Goal: Information Seeking & Learning: Learn about a topic

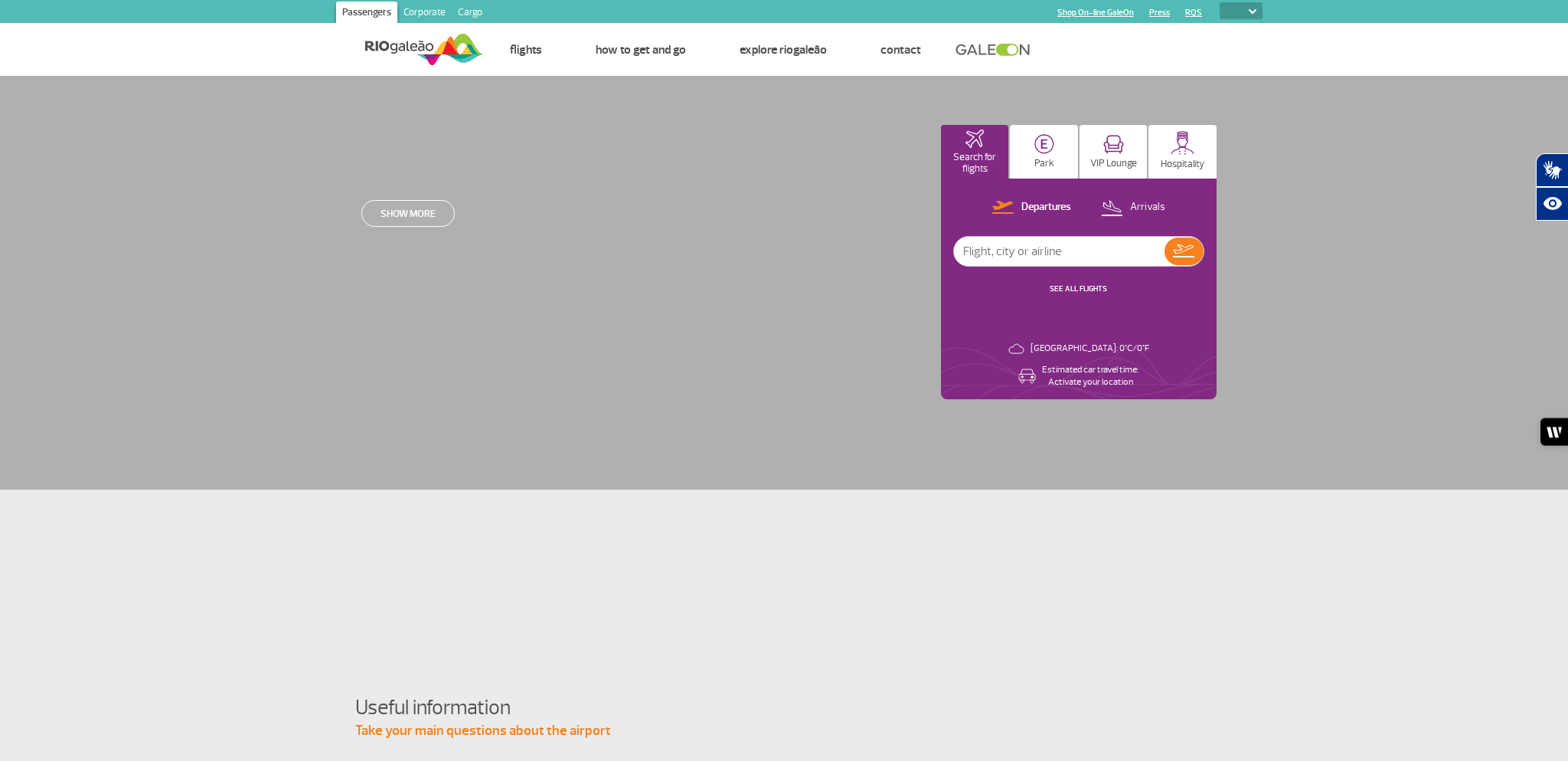
select select
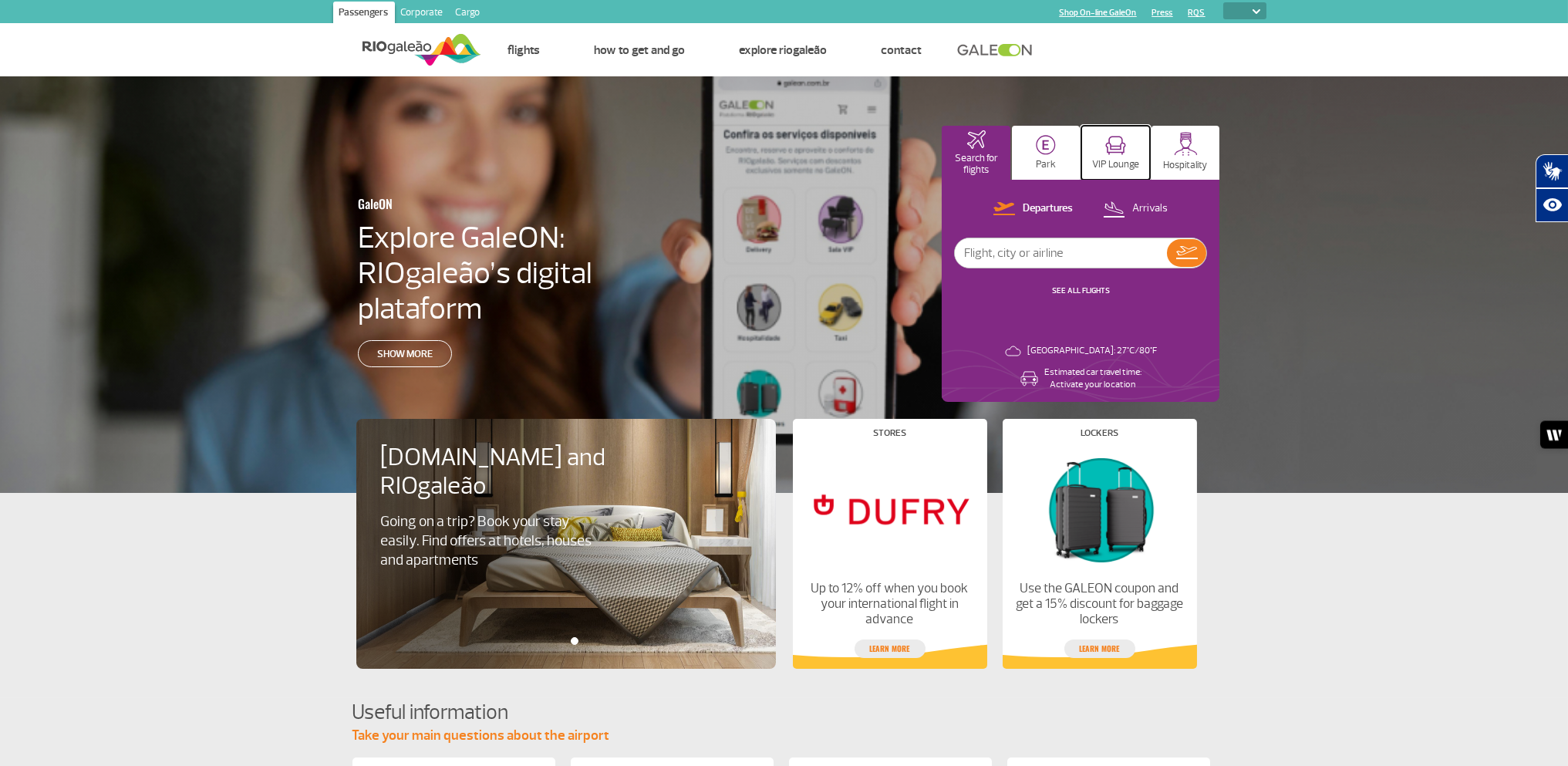
click at [1135, 157] on button "VIP Lounge" at bounding box center [1116, 152] width 69 height 54
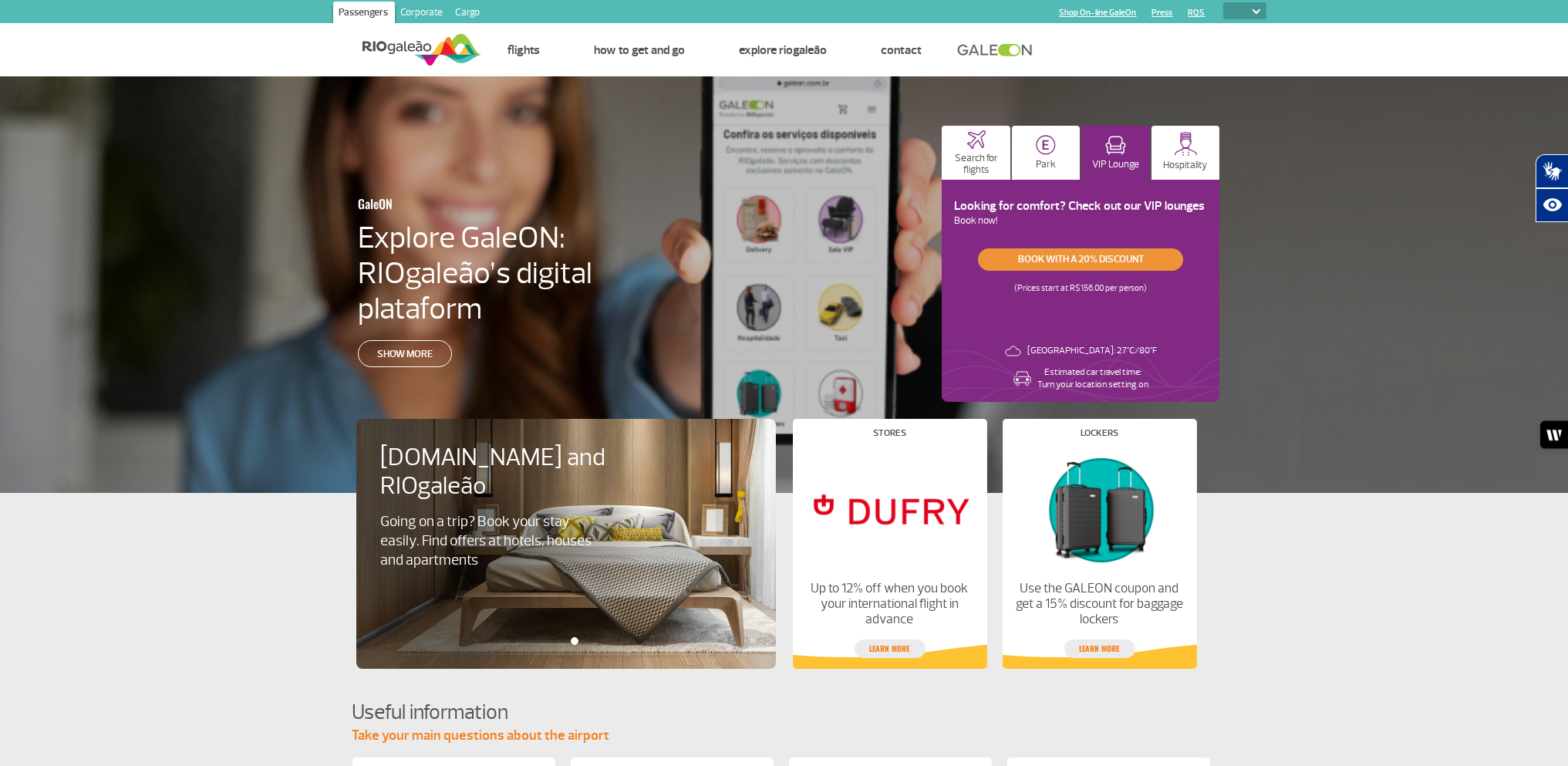
click at [1057, 256] on link "Book with a 20% discount" at bounding box center [1081, 259] width 205 height 22
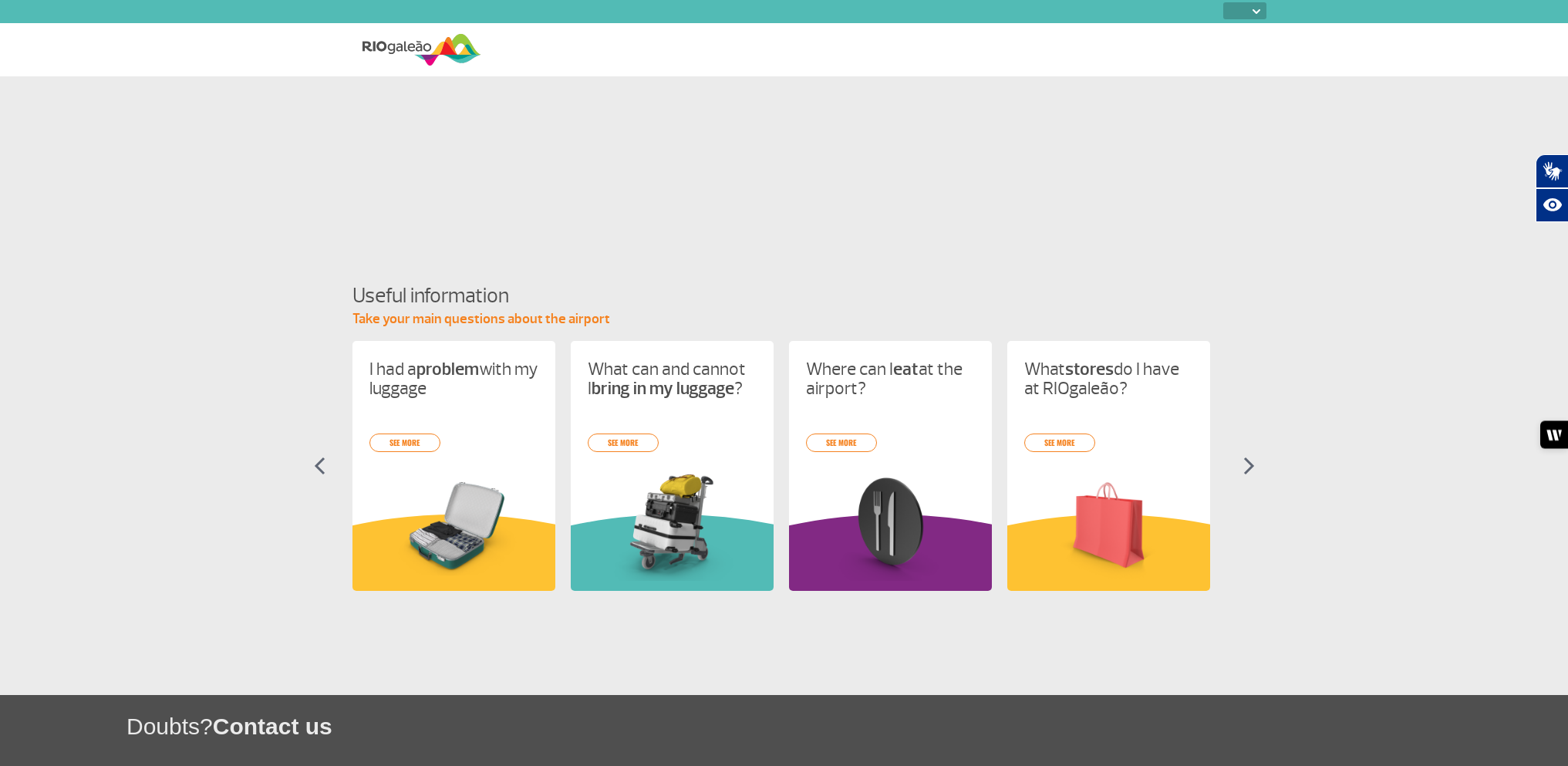
select select
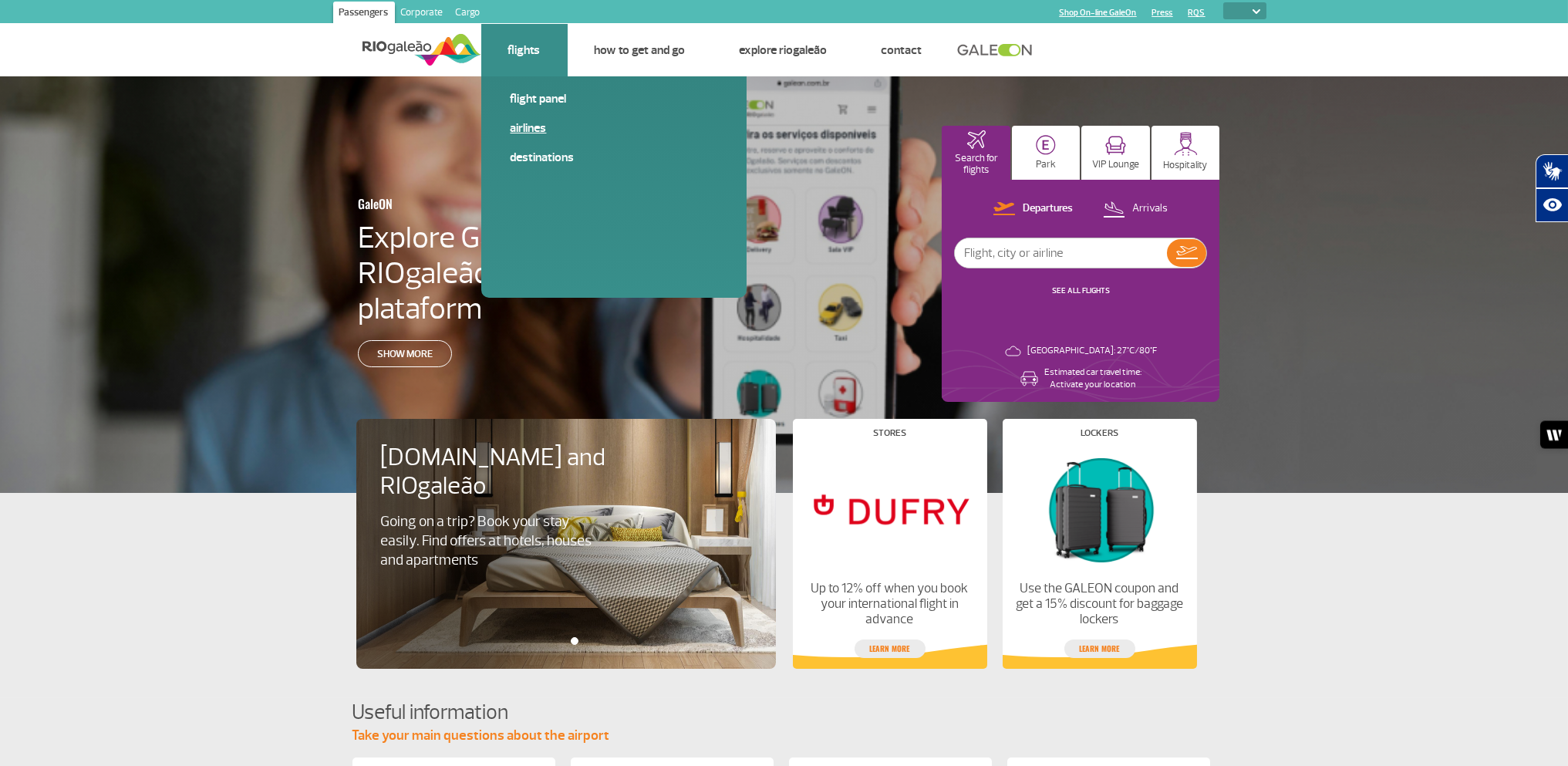
click at [520, 126] on link "Airlines" at bounding box center [614, 127] width 207 height 17
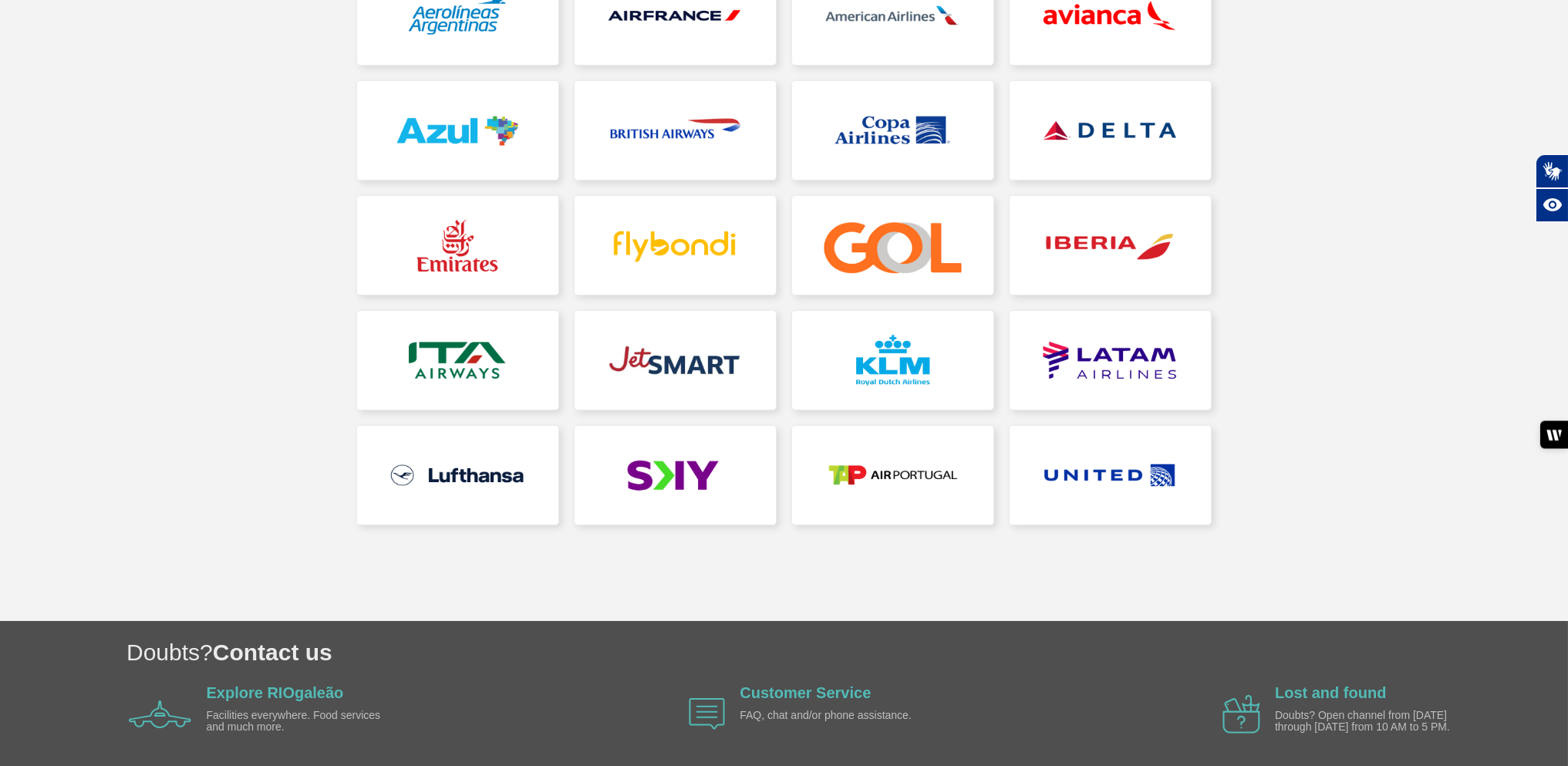
scroll to position [308, 0]
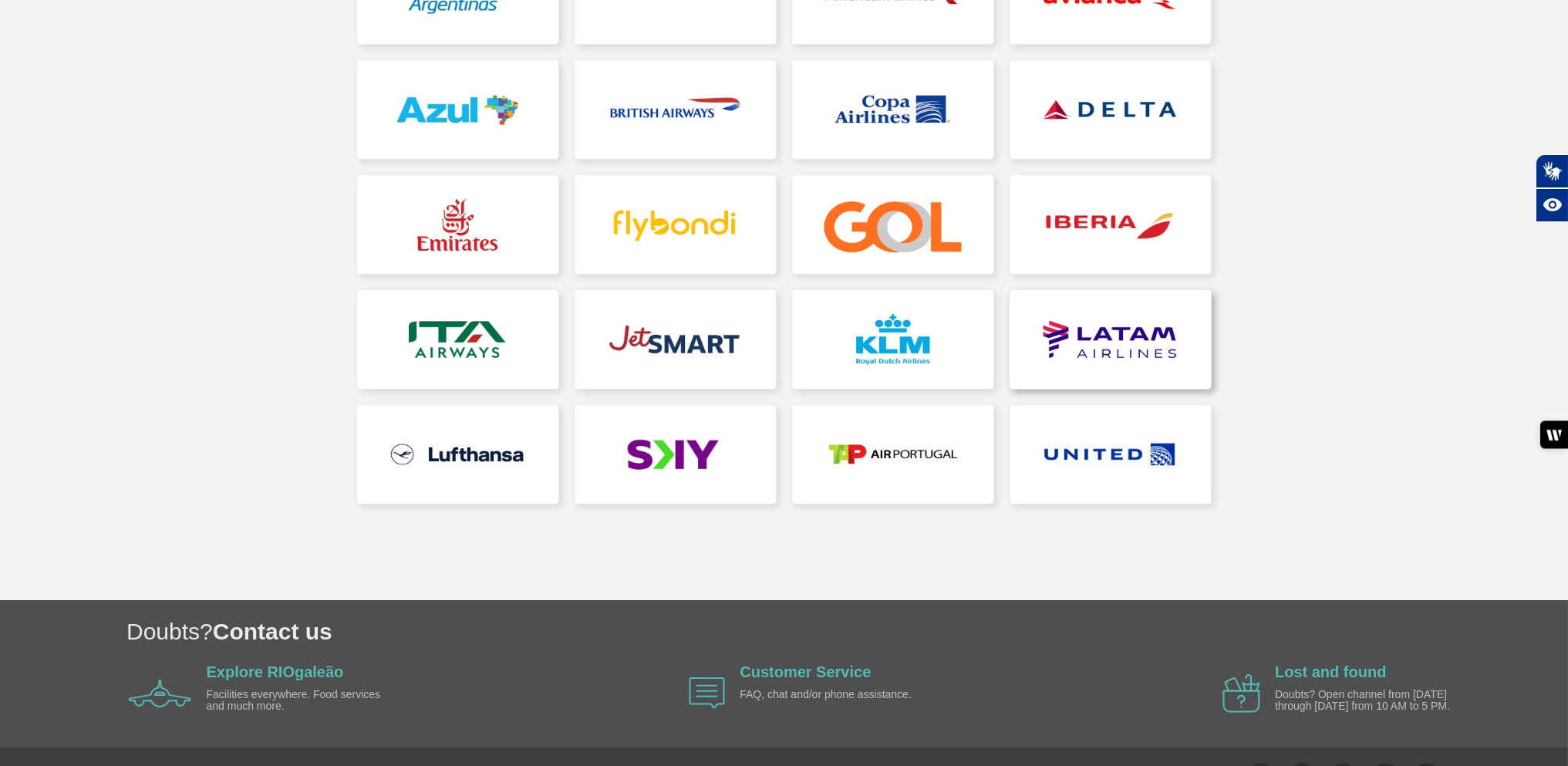
click at [1084, 326] on link at bounding box center [1109, 339] width 201 height 98
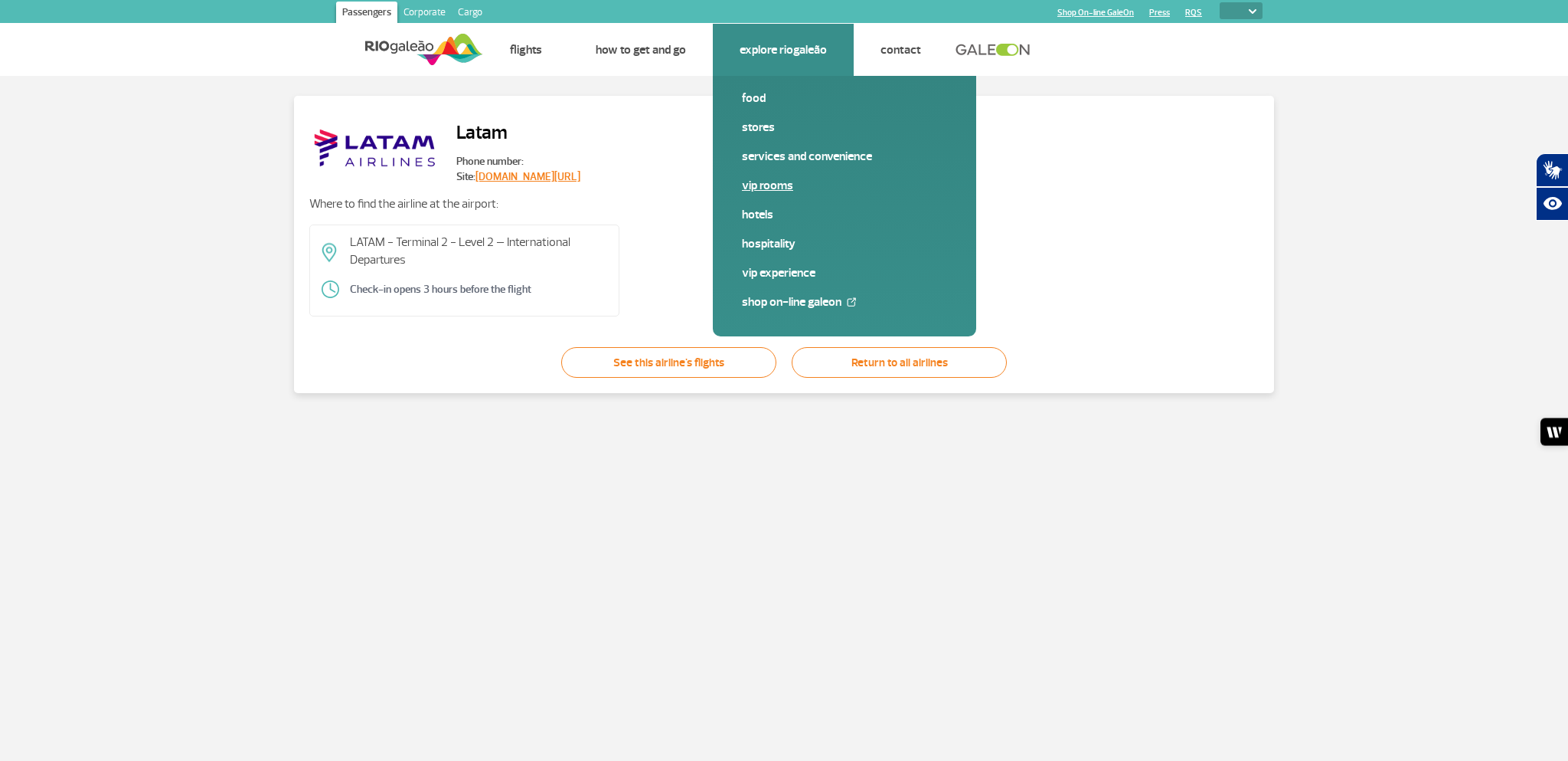
click at [761, 179] on link "VIP Rooms" at bounding box center [845, 185] width 205 height 17
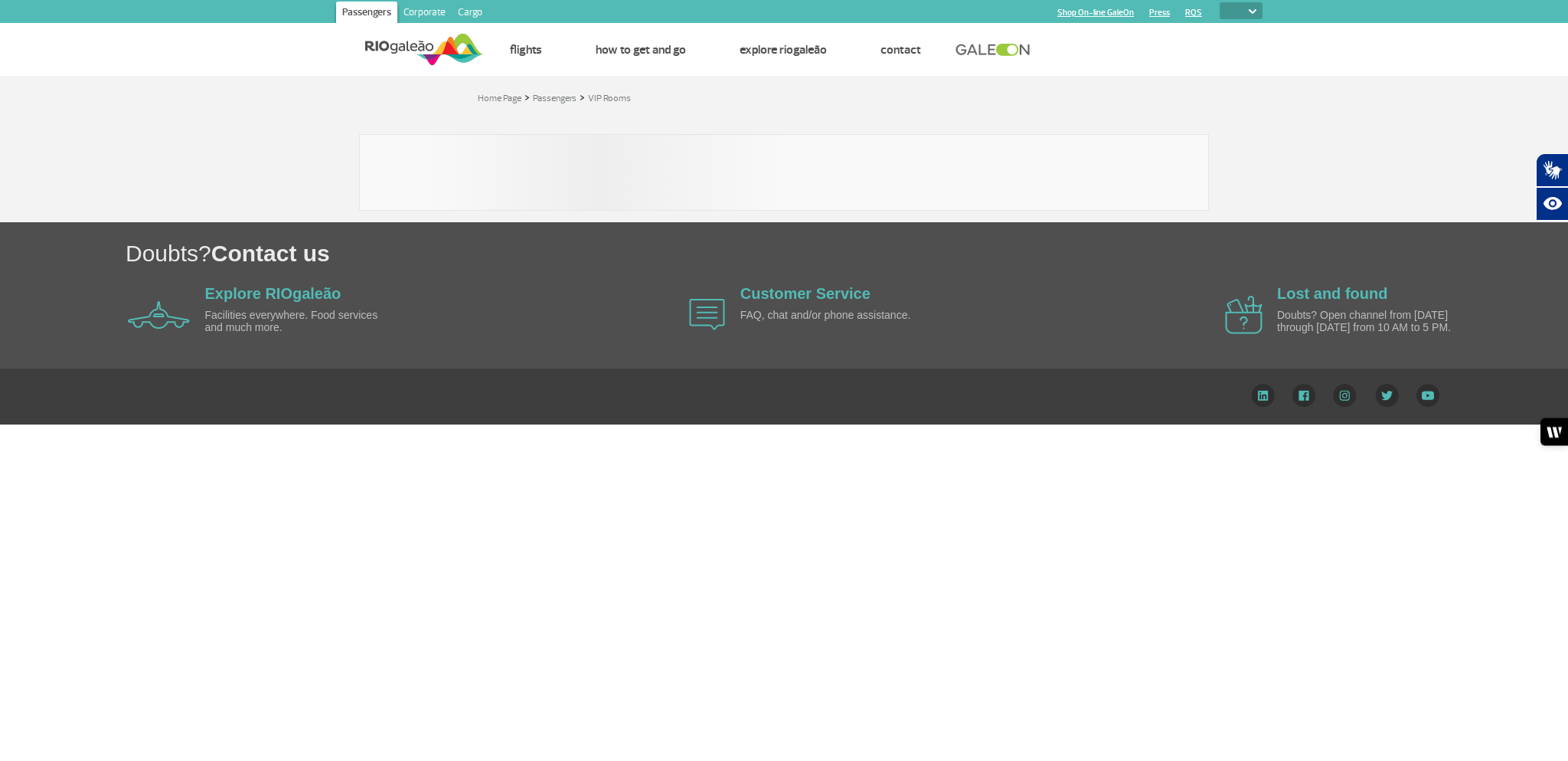
select select
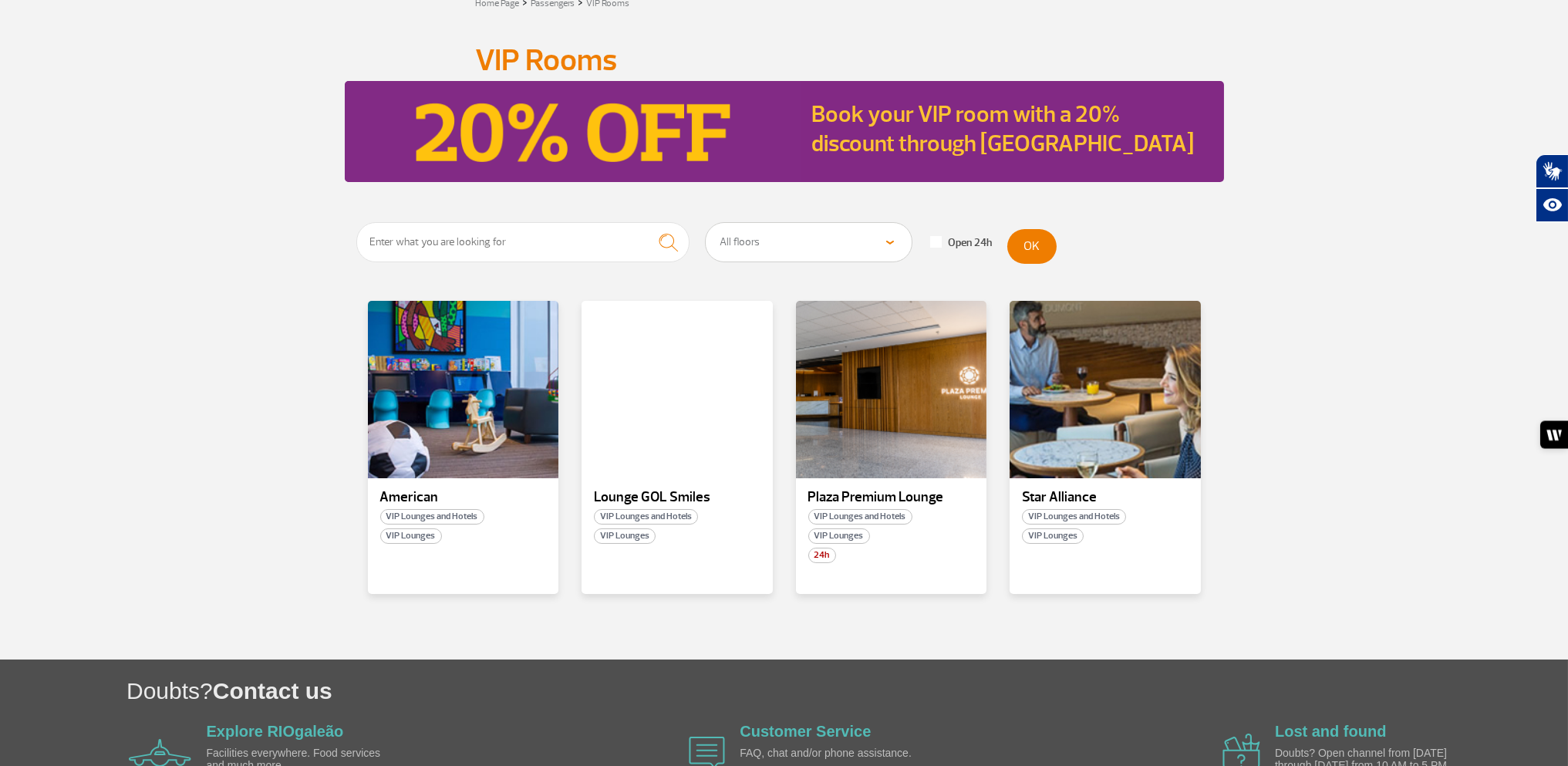
scroll to position [203, 0]
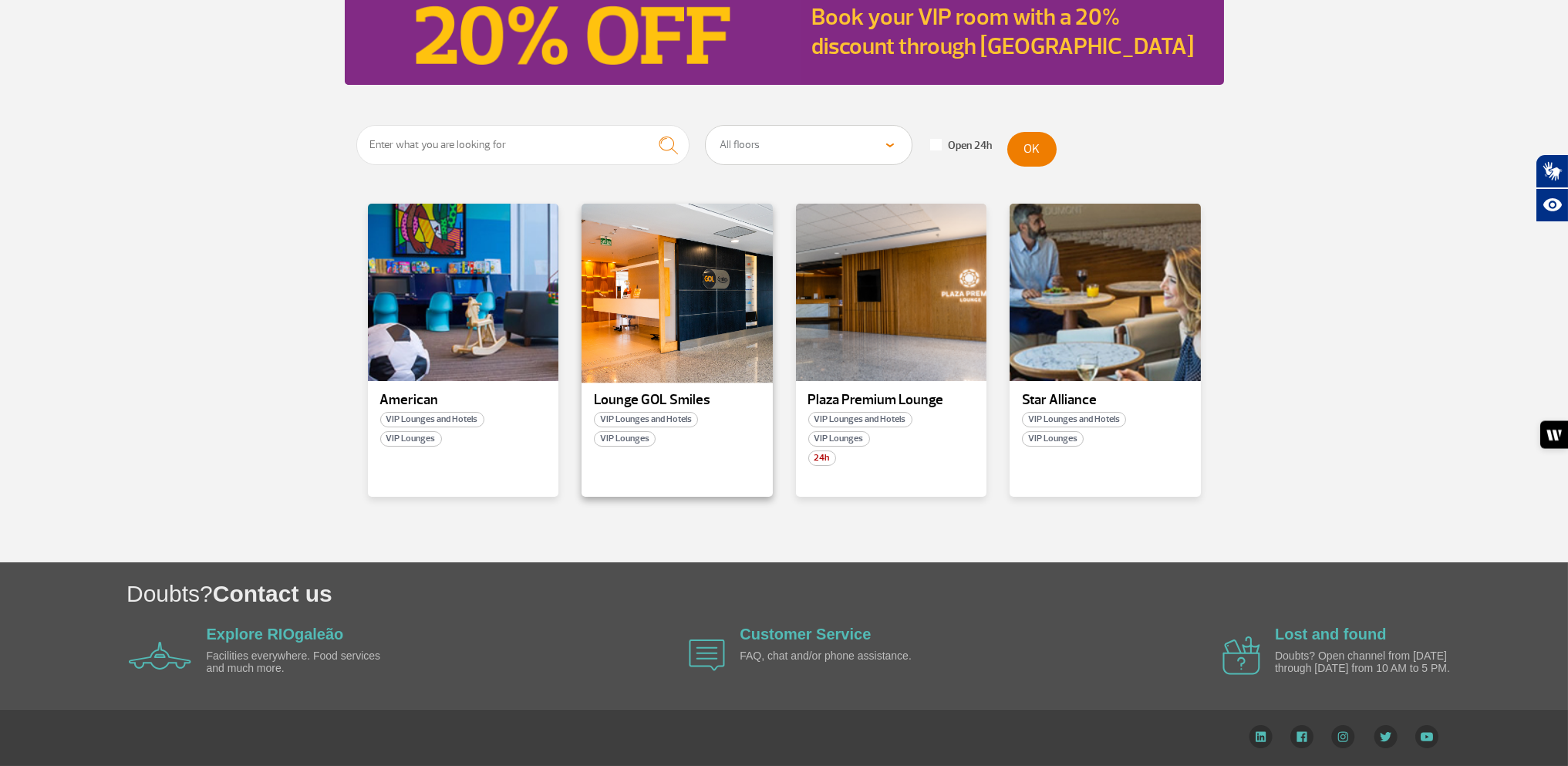
click at [735, 285] on div at bounding box center [676, 292] width 194 height 181
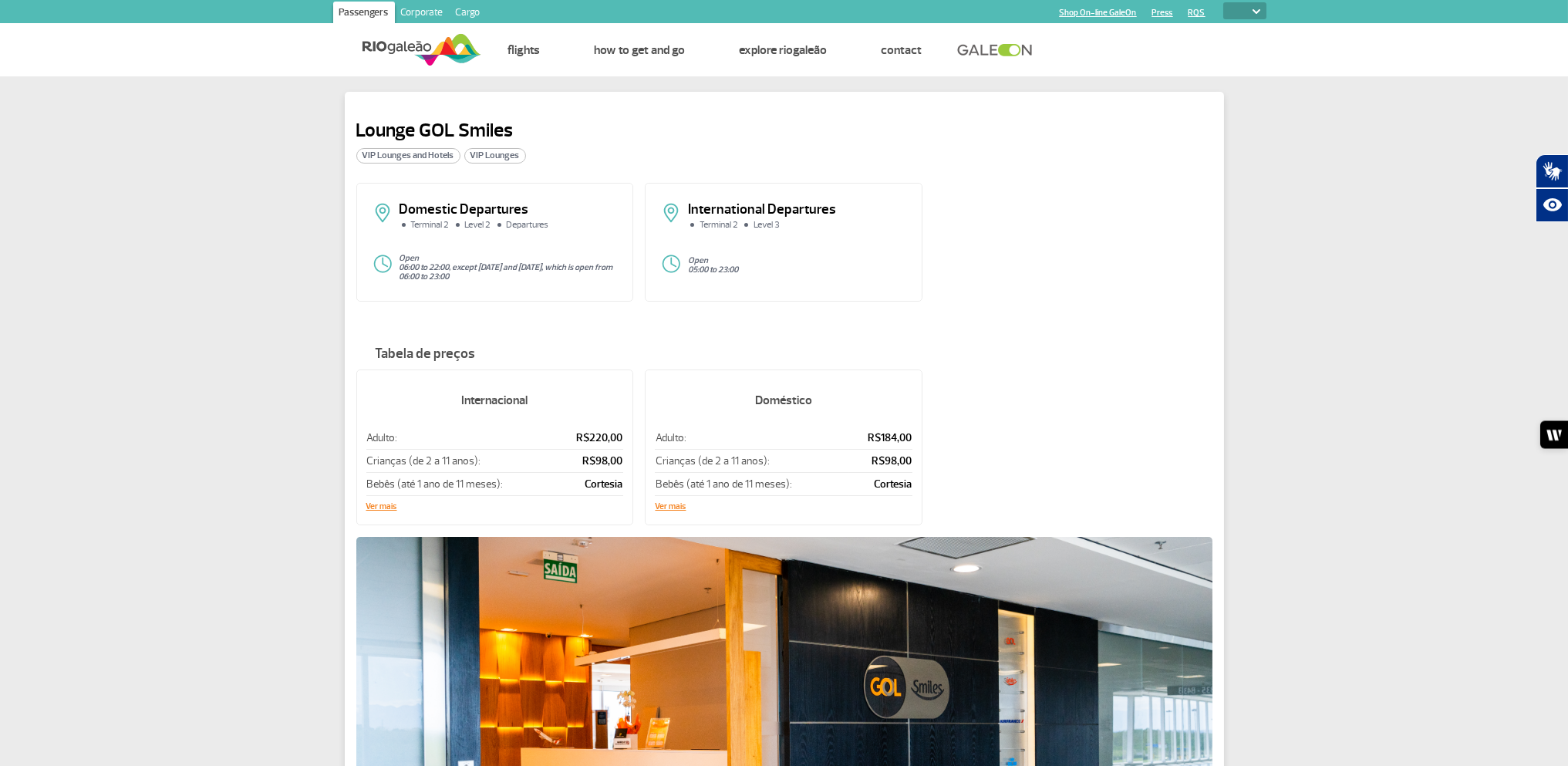
click at [804, 248] on div "International Departures Terminal 2 Level 3 Open 05:00 to 23:00" at bounding box center [783, 242] width 278 height 118
click at [790, 283] on div "International Departures Terminal 2 Level 3 Open 05:00 to 23:00" at bounding box center [783, 242] width 278 height 118
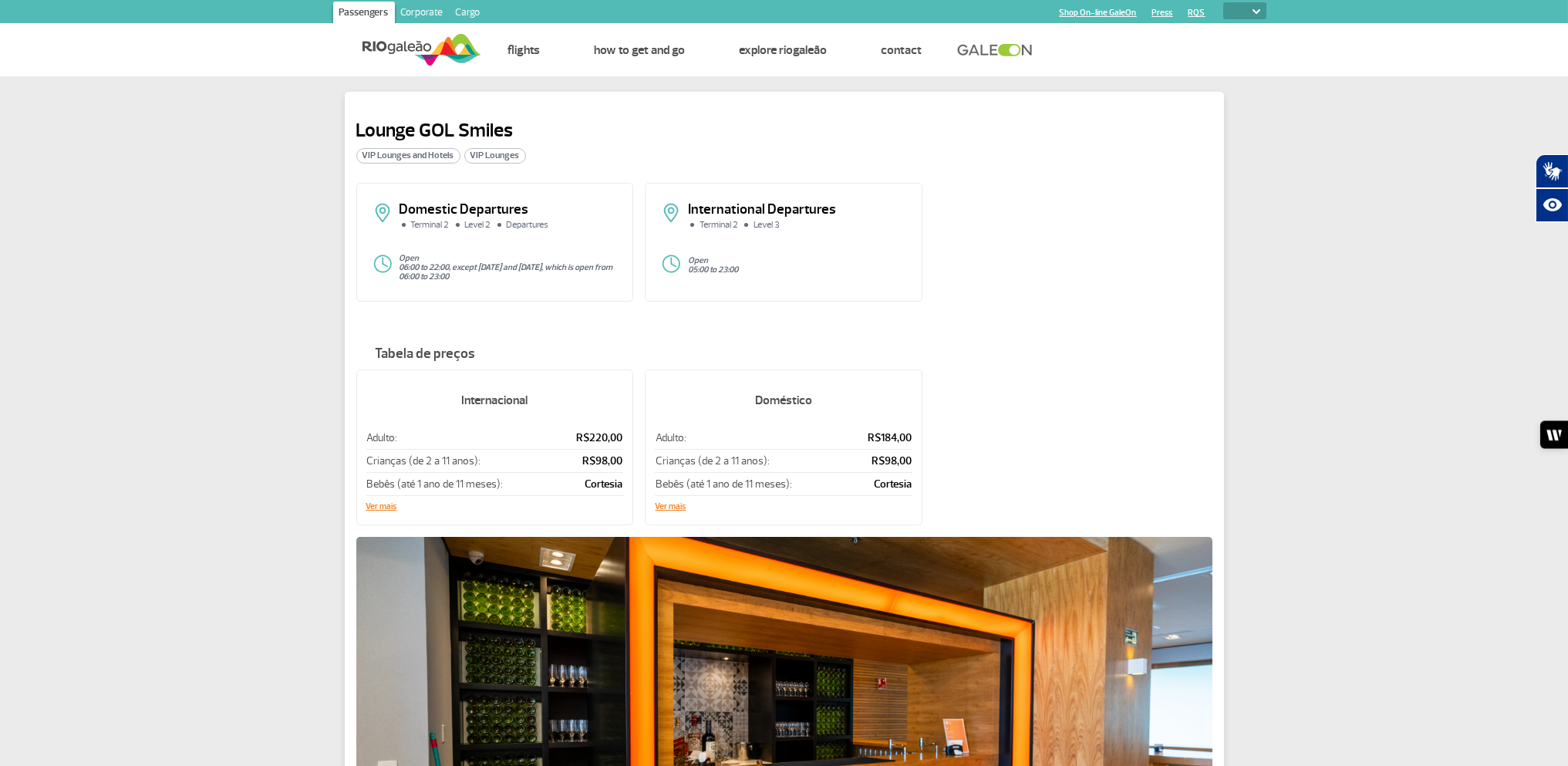
click at [894, 251] on div "International Departures Terminal 2 Level 3 Open 05:00 to 23:00" at bounding box center [783, 242] width 278 height 118
